Goal: Connect with others: Connect with others

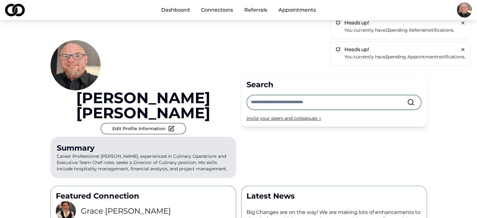
click at [363, 30] on p "You currently have 12 pending referral notifications." at bounding box center [404, 30] width 121 height 7
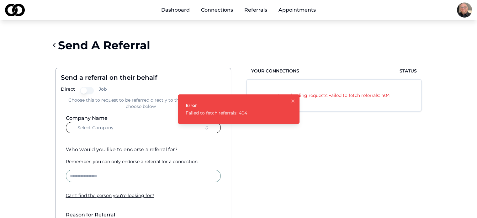
click at [291, 101] on icon "Notifications (F8)" at bounding box center [292, 100] width 5 height 5
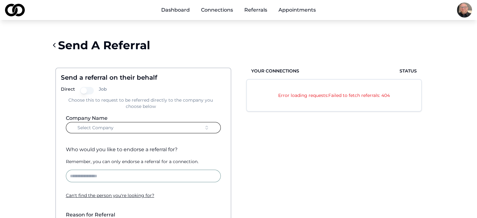
click at [312, 100] on div "Error loading requests: Failed to fetch referrals: 404" at bounding box center [334, 95] width 174 height 31
click at [146, 133] on button "Select Company" at bounding box center [143, 127] width 155 height 11
click at [301, 13] on link "Appointments" at bounding box center [296, 10] width 47 height 13
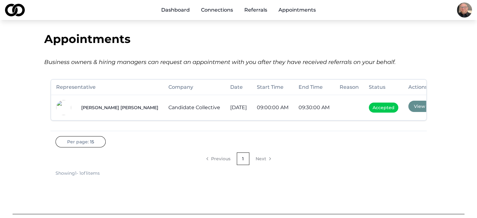
click at [376, 112] on td "Accepted" at bounding box center [383, 107] width 39 height 25
click at [374, 111] on span "Accepted" at bounding box center [383, 107] width 29 height 10
click at [254, 9] on link "Referrals" at bounding box center [255, 10] width 33 height 13
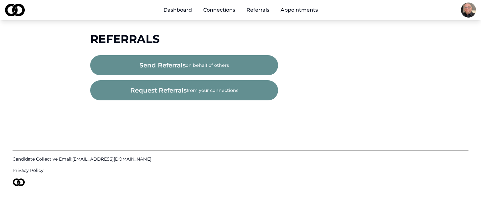
click at [220, 10] on link "Connections" at bounding box center [219, 10] width 42 height 13
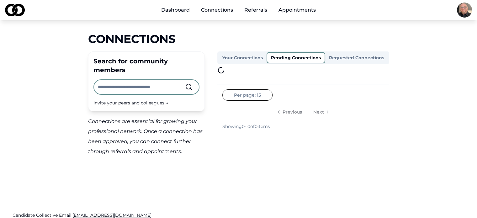
click at [291, 59] on button "Pending Connections" at bounding box center [295, 57] width 59 height 11
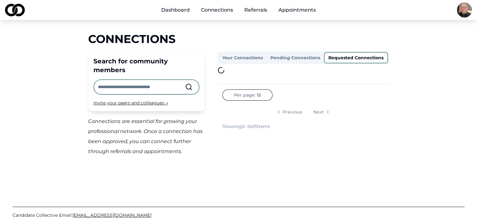
click at [340, 54] on button "Requested Connections" at bounding box center [356, 57] width 64 height 11
click at [320, 112] on li "Next" at bounding box center [320, 112] width 25 height 13
click at [320, 111] on li "Next" at bounding box center [320, 112] width 25 height 13
click at [267, 118] on nav "Previous Next" at bounding box center [303, 112] width 162 height 13
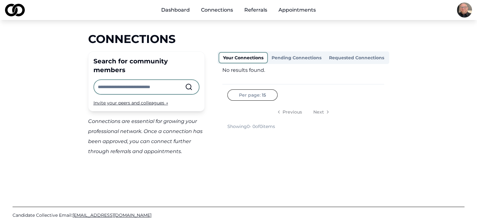
click at [236, 54] on button "Your Connections" at bounding box center [242, 57] width 49 height 11
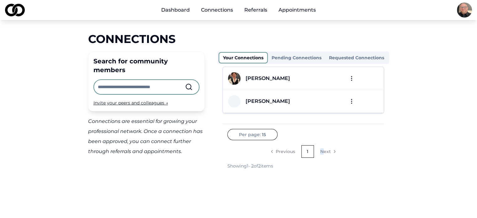
drag, startPoint x: 323, startPoint y: 151, endPoint x: 312, endPoint y: 154, distance: 11.6
click at [312, 154] on ul "Previous 1 Next" at bounding box center [303, 151] width 74 height 13
click at [312, 154] on link "1" at bounding box center [307, 151] width 13 height 13
click at [134, 100] on div "Invite your peers and colleagues →" at bounding box center [146, 103] width 106 height 6
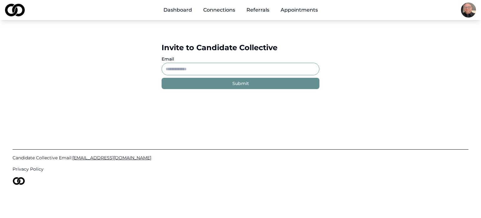
click at [180, 65] on input "Email" at bounding box center [241, 69] width 158 height 13
type input "*"
click at [465, 7] on html "Dashboard Connections Referrals Appointments Invite to Candidate Collective Ema…" at bounding box center [240, 109] width 481 height 218
click at [428, 51] on div "Preview Profile" at bounding box center [476, 53] width 120 height 10
